Goal: Transaction & Acquisition: Purchase product/service

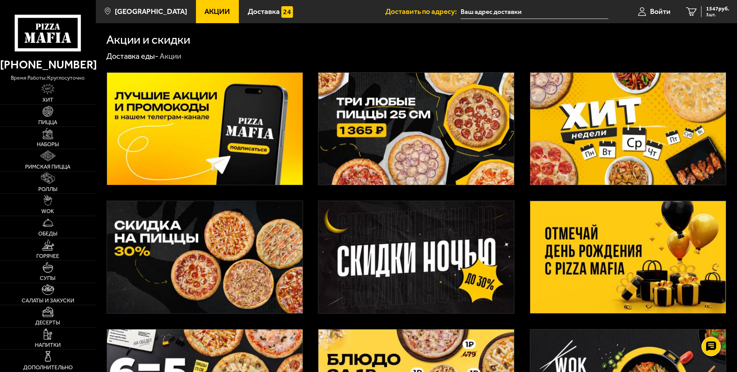
scroll to position [116, 0]
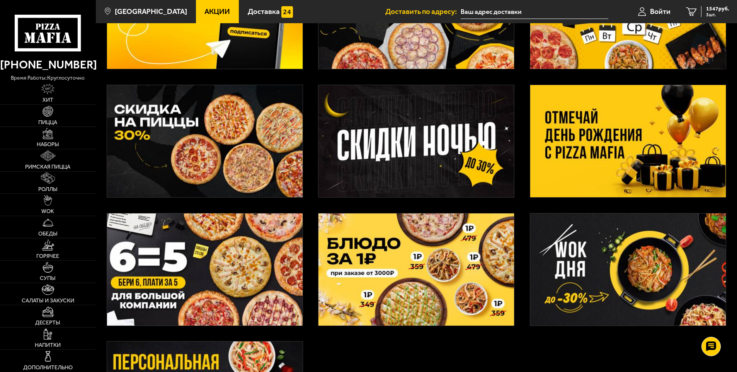
click at [204, 11] on span "Акции" at bounding box center [216, 11] width 25 height 7
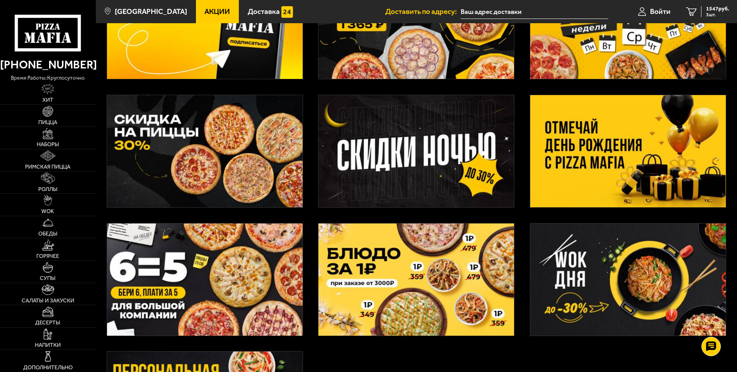
scroll to position [0, 0]
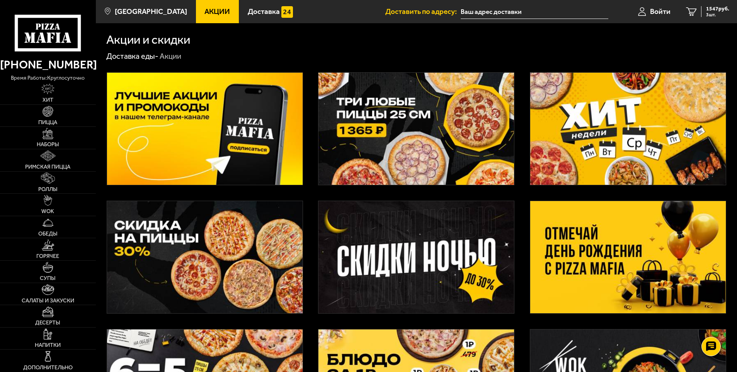
click at [594, 242] on img at bounding box center [627, 257] width 195 height 112
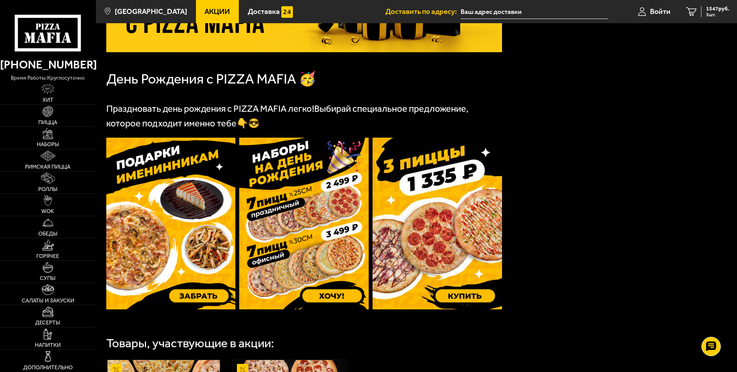
scroll to position [232, 0]
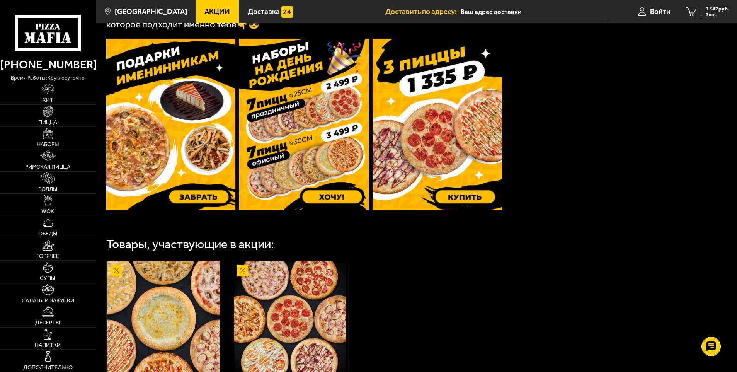
click at [195, 160] on img at bounding box center [170, 125] width 129 height 172
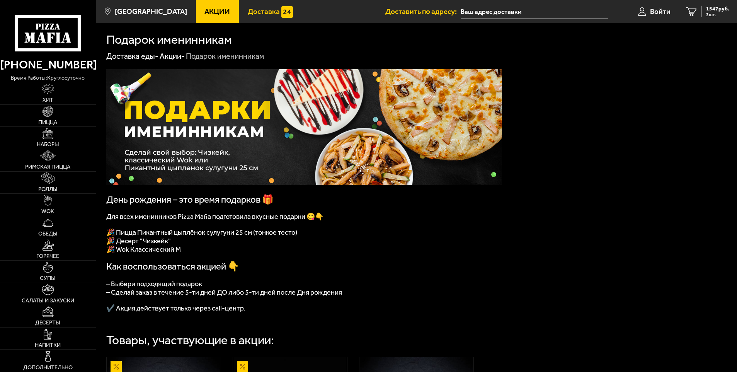
drag, startPoint x: 73, startPoint y: 41, endPoint x: 243, endPoint y: 14, distance: 172.6
click at [73, 40] on icon at bounding box center [48, 33] width 66 height 37
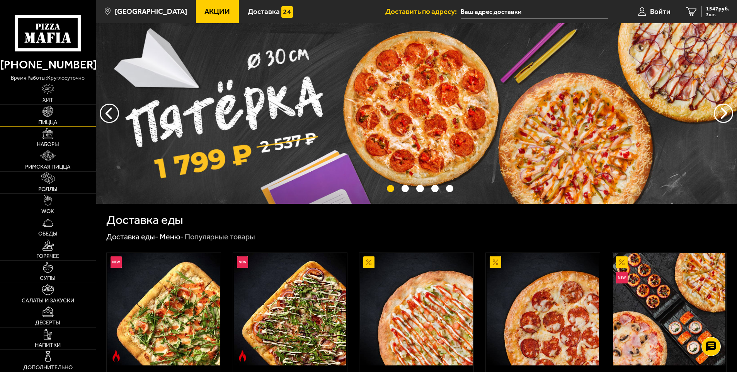
click at [46, 112] on img at bounding box center [47, 111] width 11 height 11
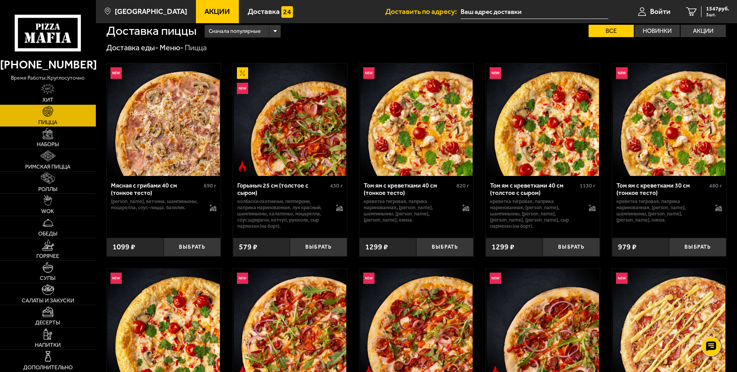
scroll to position [1231, 0]
